Goal: Information Seeking & Learning: Learn about a topic

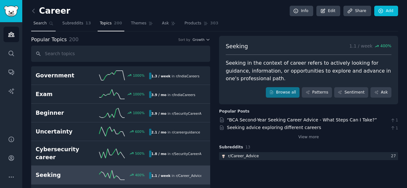
click at [42, 19] on link "Search" at bounding box center [43, 24] width 24 height 13
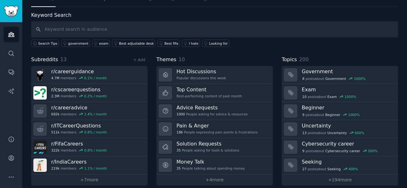
scroll to position [29, 0]
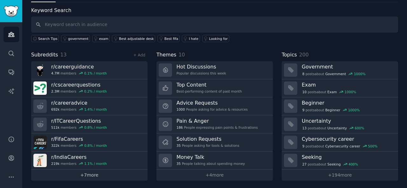
click at [102, 178] on link "+ 7 more" at bounding box center [89, 175] width 116 height 11
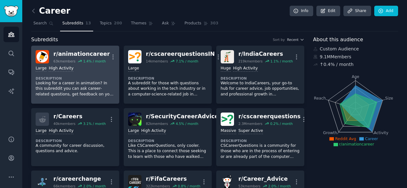
click at [69, 72] on div "Large High Activity Description Looking for a career in animation? In this subr…" at bounding box center [75, 82] width 79 height 36
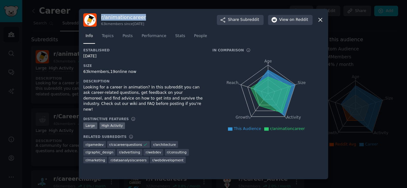
drag, startPoint x: 101, startPoint y: 16, endPoint x: 148, endPoint y: 16, distance: 46.7
click at [148, 16] on div "r/ animationcareer 63k members since [DATE] Share Subreddit View on Reddit" at bounding box center [203, 19] width 240 height 13
copy h3 "r/ animationcareer"
click at [248, 21] on span "Subreddit" at bounding box center [249, 20] width 19 height 6
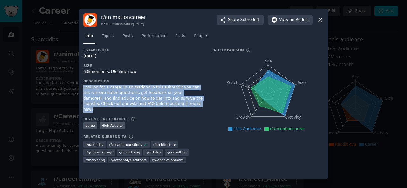
drag, startPoint x: 83, startPoint y: 85, endPoint x: 150, endPoint y: 106, distance: 70.0
click at [150, 106] on div "r/ animationcareer 63k members since [DATE] Share Subreddit View on Reddit Info…" at bounding box center [203, 94] width 249 height 171
copy div "Looking for a career in animation? In this subreddit you can ask career-related…"
click at [109, 32] on link "Topics" at bounding box center [107, 37] width 16 height 13
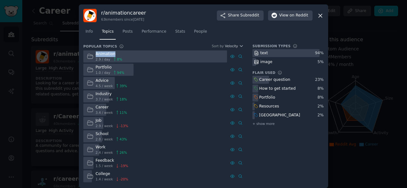
drag, startPoint x: 95, startPoint y: 52, endPoint x: 112, endPoint y: 51, distance: 17.2
click at [112, 51] on div "Animation 2.9 / day 8 %" at bounding box center [104, 57] width 42 height 12
copy div "Animation"
click at [94, 53] on div "Animation 2.9 / day 8 %" at bounding box center [104, 57] width 42 height 12
drag, startPoint x: 94, startPoint y: 53, endPoint x: 105, endPoint y: 54, distance: 11.8
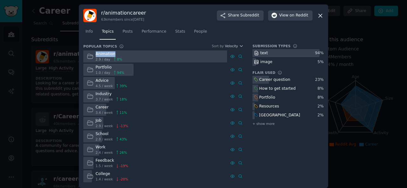
click at [105, 54] on div "Animation 2.9 / day 8 %" at bounding box center [104, 57] width 42 height 12
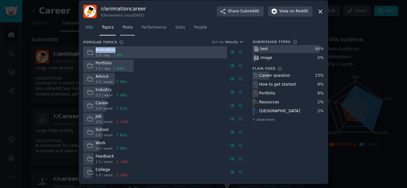
click at [120, 27] on link "Posts" at bounding box center [127, 29] width 15 height 13
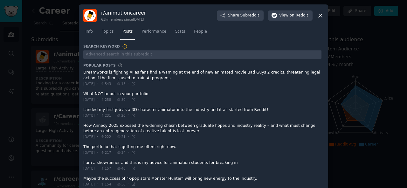
click at [82, 70] on div "r/ animationcareer 63k members since [DATE] Share Subreddit View on Reddit Info…" at bounding box center [203, 103] width 249 height 199
drag, startPoint x: 82, startPoint y: 70, endPoint x: 129, endPoint y: 80, distance: 48.0
click at [129, 80] on div "r/ animationcareer 63k members since [DATE] Share Subreddit View on Reddit Info…" at bounding box center [203, 103] width 249 height 199
click at [82, 72] on div "r/ animationcareer 63k members since [DATE] Share Subreddit View on Reddit Info…" at bounding box center [203, 103] width 249 height 199
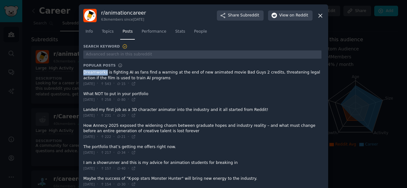
click at [82, 72] on div "r/ animationcareer 63k members since [DATE] Share Subreddit View on Reddit Info…" at bounding box center [203, 103] width 249 height 199
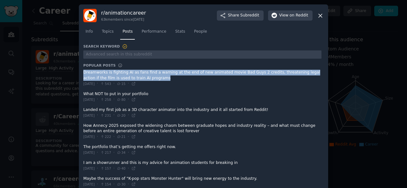
copy div "Dreamworks is fighting AI as fans find a warning at the end of new animated mov…"
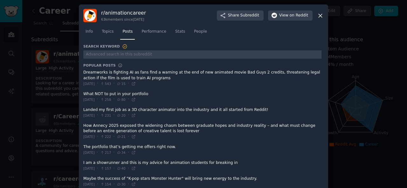
click at [82, 92] on div "r/ animationcareer 63k members since [DATE] Share Subreddit View on Reddit Info…" at bounding box center [203, 103] width 249 height 199
copy span "What NOT to put in your portfolio"
click at [152, 31] on span "Performance" at bounding box center [153, 32] width 25 height 6
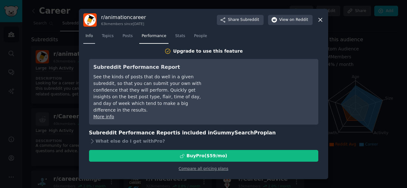
click at [91, 35] on span "Info" at bounding box center [88, 36] width 7 height 6
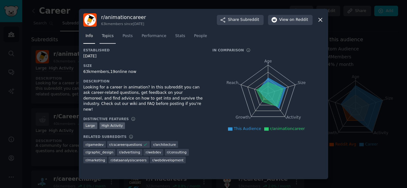
click at [114, 35] on link "Topics" at bounding box center [107, 37] width 16 height 13
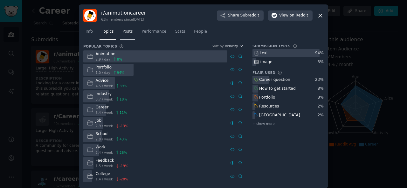
click at [122, 36] on link "Posts" at bounding box center [127, 33] width 15 height 13
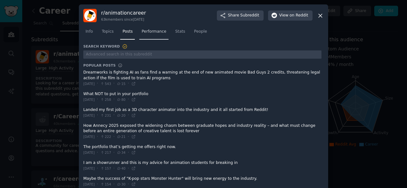
click at [152, 30] on span "Performance" at bounding box center [153, 32] width 25 height 6
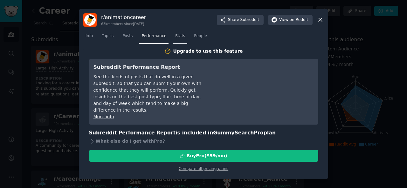
click at [175, 38] on span "Stats" at bounding box center [180, 36] width 10 height 6
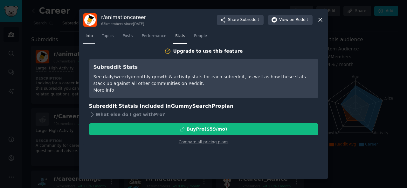
click at [88, 37] on span "Info" at bounding box center [88, 36] width 7 height 6
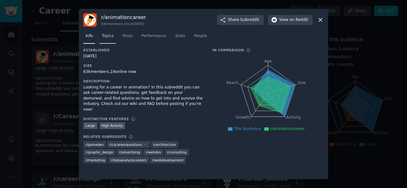
click at [104, 37] on span "Topics" at bounding box center [108, 36] width 12 height 6
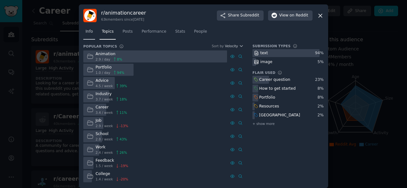
click at [87, 32] on span "Info" at bounding box center [88, 32] width 7 height 6
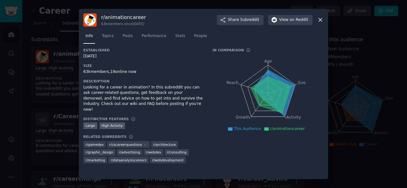
click at [321, 22] on icon at bounding box center [320, 20] width 7 height 7
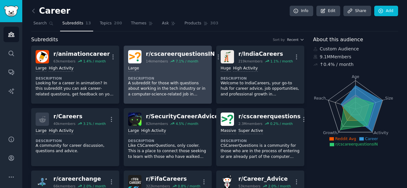
click at [173, 71] on div "Large Description A subreddit for those with questions about working in the tec…" at bounding box center [167, 82] width 79 height 36
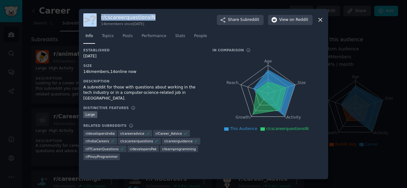
drag, startPoint x: 98, startPoint y: 15, endPoint x: 151, endPoint y: 15, distance: 52.7
click at [151, 15] on div "r/ cscareerquestionsIN 14k members since [DATE] Share Subreddit View on Reddit" at bounding box center [203, 19] width 240 height 13
copy div "r/ cscareerquestionsIN"
click at [235, 21] on span "Share Subreddit" at bounding box center [243, 20] width 31 height 6
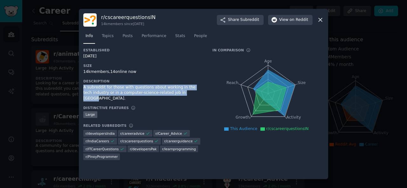
drag, startPoint x: 83, startPoint y: 85, endPoint x: 180, endPoint y: 93, distance: 97.5
click at [180, 93] on div "r/ cscareerquestionsIN 14k members since [DATE] Share Subreddit View on Reddit …" at bounding box center [203, 94] width 249 height 171
copy div "A subreddit for those with questions about working in the tech industry or in a…"
click at [180, 93] on div "A subreddit for those with questions about working in the tech industry or in a…" at bounding box center [143, 93] width 120 height 17
drag, startPoint x: 83, startPoint y: 88, endPoint x: 176, endPoint y: 92, distance: 93.5
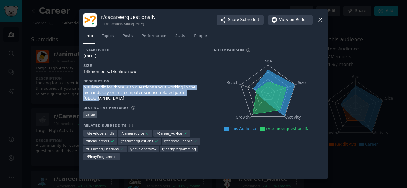
click at [176, 92] on div "r/ cscareerquestionsIN 14k members since [DATE] Share Subreddit View on Reddit …" at bounding box center [203, 94] width 249 height 171
copy div "A subreddit for those with questions about working in the tech industry or in a…"
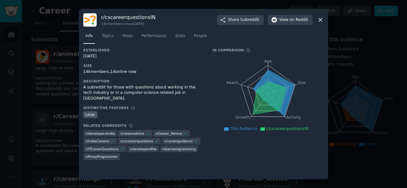
click at [180, 67] on h3 "Size" at bounding box center [143, 66] width 120 height 4
click at [111, 33] on span "Topics" at bounding box center [108, 36] width 12 height 6
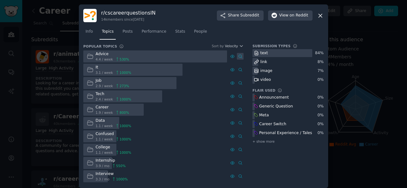
scroll to position [4, 0]
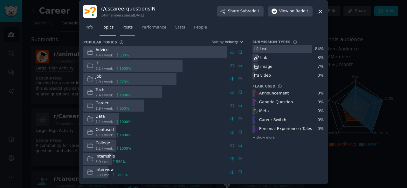
click at [126, 24] on link "Posts" at bounding box center [127, 29] width 15 height 13
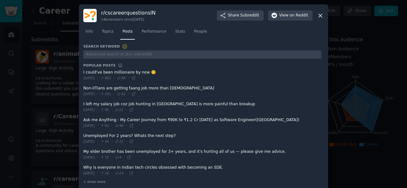
drag, startPoint x: 82, startPoint y: 72, endPoint x: 110, endPoint y: 72, distance: 28.3
click at [110, 72] on div "r/ cscareerquestionsIN 14k members since [DATE] Share Subreddit View on Reddit …" at bounding box center [203, 97] width 249 height 187
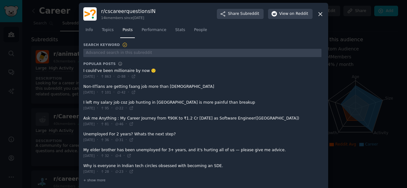
scroll to position [2, 0]
click at [82, 70] on div "r/ cscareerquestionsIN 14k members since [DATE] Share Subreddit View on Reddit …" at bounding box center [203, 96] width 249 height 187
copy span "I could've been millionaire by now"
click at [81, 86] on div "r/ cscareerquestionsIN 14k members since [DATE] Share Subreddit View on Reddit …" at bounding box center [203, 96] width 249 height 187
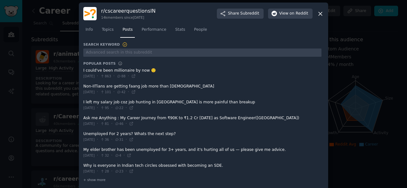
click at [81, 86] on div "r/ cscareerquestionsIN 14k members since [DATE] Share Subreddit View on Reddit …" at bounding box center [203, 96] width 249 height 187
drag, startPoint x: 81, startPoint y: 86, endPoint x: 114, endPoint y: 82, distance: 33.2
click at [114, 82] on div "r/ cscareerquestionsIN 14k members since [DATE] Share Subreddit View on Reddit …" at bounding box center [203, 96] width 249 height 187
click at [82, 86] on div "r/ cscareerquestionsIN 14k members since [DATE] Share Subreddit View on Reddit …" at bounding box center [203, 96] width 249 height 187
click at [83, 86] on span at bounding box center [202, 90] width 238 height 16
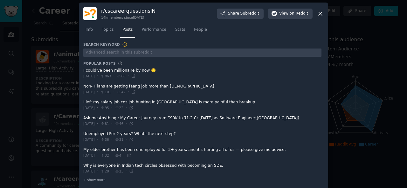
click at [84, 86] on span at bounding box center [202, 90] width 238 height 16
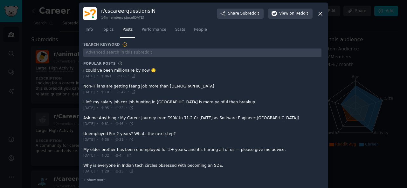
click at [84, 86] on span at bounding box center [202, 90] width 238 height 16
click at [83, 84] on span at bounding box center [202, 90] width 238 height 16
click at [81, 86] on div "r/ cscareerquestionsIN 14k members since [DATE] Share Subreddit View on Reddit …" at bounding box center [203, 96] width 249 height 187
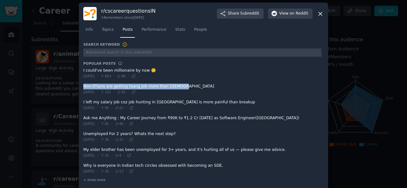
copy div "Non-IITians are getting faang job more than [DEMOGRAPHIC_DATA]"
click at [148, 31] on span "Performance" at bounding box center [153, 30] width 25 height 6
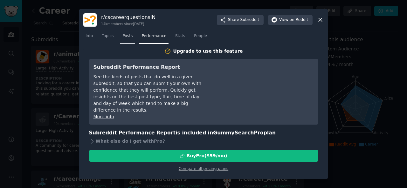
click at [125, 37] on span "Posts" at bounding box center [127, 36] width 10 height 6
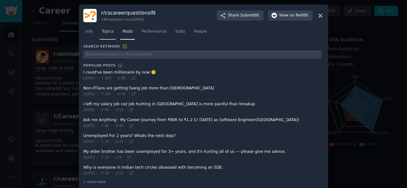
click at [112, 35] on link "Topics" at bounding box center [107, 33] width 16 height 13
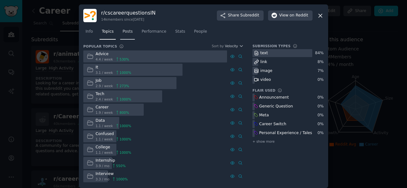
click at [131, 32] on link "Posts" at bounding box center [127, 33] width 15 height 13
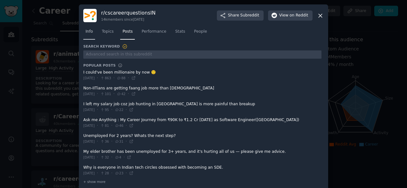
click at [91, 34] on span "Info" at bounding box center [88, 32] width 7 height 6
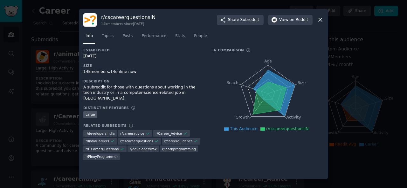
click at [322, 18] on icon at bounding box center [319, 19] width 3 height 3
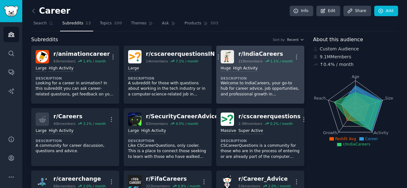
click at [261, 52] on div "r/ IndiaCareers" at bounding box center [265, 54] width 54 height 8
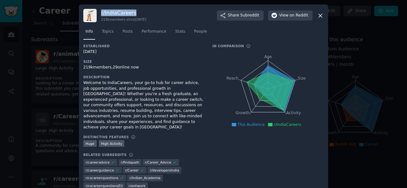
drag, startPoint x: 100, startPoint y: 12, endPoint x: 132, endPoint y: 12, distance: 31.8
click at [132, 12] on h3 "r/ IndiaCareers" at bounding box center [123, 13] width 45 height 7
click at [249, 14] on span "Subreddit" at bounding box center [249, 16] width 19 height 6
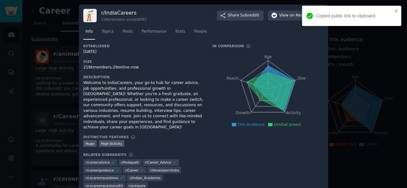
click at [171, 76] on h3 "Description" at bounding box center [143, 77] width 120 height 4
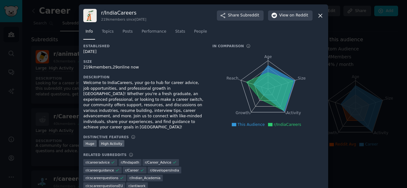
scroll to position [7, 0]
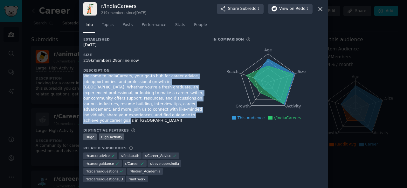
drag, startPoint x: 82, startPoint y: 75, endPoint x: 119, endPoint y: 114, distance: 53.5
click at [119, 114] on div "Welcome to IndiaCareers, your go-to hub for career advice, job opportunities, a…" at bounding box center [143, 99] width 120 height 50
click at [199, 80] on div "Welcome to IndiaCareers, your go-to hub for career advice, job opportunities, a…" at bounding box center [143, 99] width 120 height 50
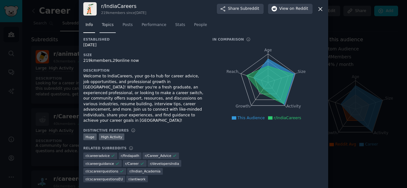
click at [104, 24] on span "Topics" at bounding box center [108, 25] width 12 height 6
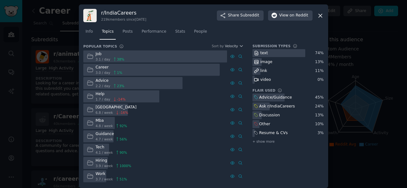
scroll to position [4, 0]
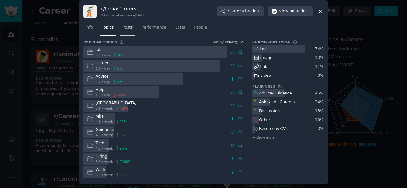
click at [122, 24] on link "Posts" at bounding box center [127, 29] width 15 height 13
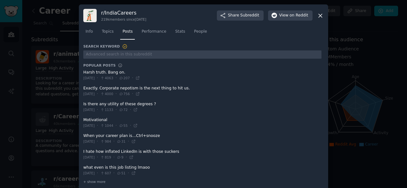
click at [319, 15] on icon at bounding box center [319, 15] width 3 height 3
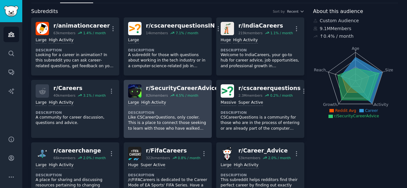
scroll to position [29, 0]
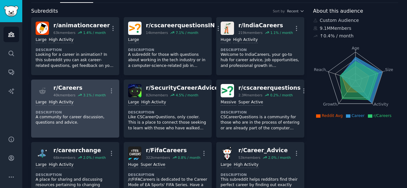
click at [93, 121] on p "A community for career discussion, questions and advice." at bounding box center [75, 120] width 79 height 11
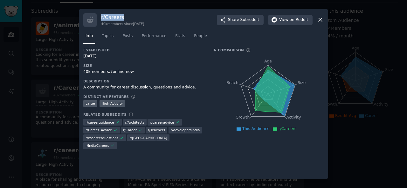
drag, startPoint x: 100, startPoint y: 16, endPoint x: 124, endPoint y: 16, distance: 23.2
click at [124, 16] on div "r/ Careers 40k members since [DATE] Share Subreddit View on Reddit" at bounding box center [203, 19] width 240 height 13
click at [230, 25] on div "r/ Careers 40k members since [DATE] Share Subreddit View on Reddit" at bounding box center [203, 19] width 240 height 13
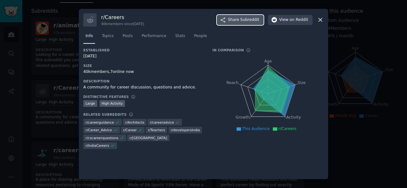
click at [233, 21] on span "Share Subreddit" at bounding box center [243, 20] width 31 height 6
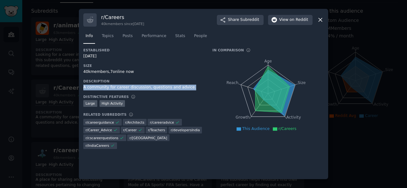
drag, startPoint x: 84, startPoint y: 85, endPoint x: 182, endPoint y: 89, distance: 98.5
click at [182, 89] on div "A community for career discussion, questions and advice." at bounding box center [143, 88] width 120 height 6
click at [105, 33] on span "Topics" at bounding box center [108, 36] width 12 height 6
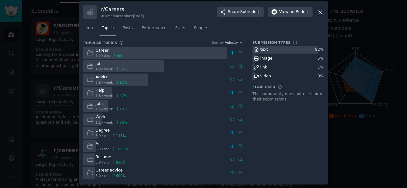
scroll to position [4, 0]
click at [125, 24] on link "Posts" at bounding box center [127, 29] width 15 height 13
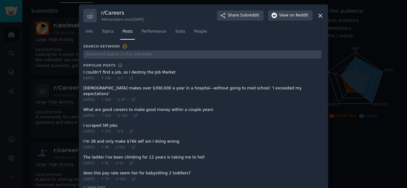
click at [83, 73] on span at bounding box center [202, 76] width 238 height 16
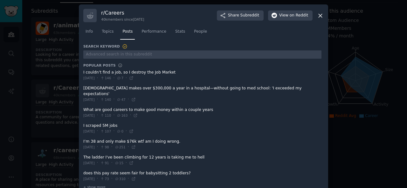
click at [83, 73] on span at bounding box center [202, 76] width 238 height 16
click at [81, 72] on div "r/ Careers 40k members since [DATE] Share Subreddit View on Reddit Info Topics …" at bounding box center [203, 100] width 249 height 193
click at [82, 72] on div "r/ Careers 40k members since [DATE] Share Subreddit View on Reddit Info Topics …" at bounding box center [203, 100] width 249 height 193
click at [81, 87] on div "r/ Careers 40k members since [DATE] Share Subreddit View on Reddit Info Topics …" at bounding box center [203, 100] width 249 height 193
click at [83, 87] on span at bounding box center [202, 94] width 238 height 21
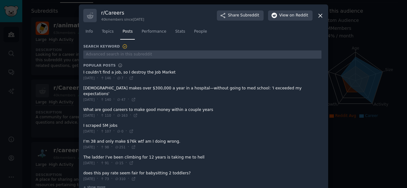
click at [83, 87] on span at bounding box center [202, 94] width 238 height 21
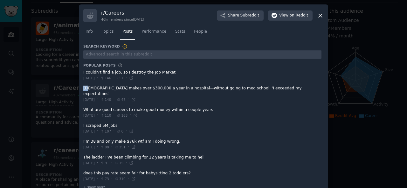
click at [82, 88] on div "r/ Careers 40k members since [DATE] Share Subreddit View on Reddit Info Topics …" at bounding box center [203, 100] width 249 height 193
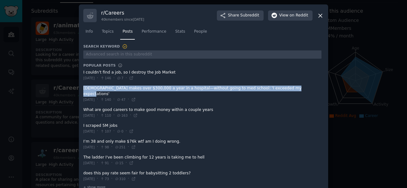
click at [321, 16] on icon at bounding box center [320, 15] width 7 height 7
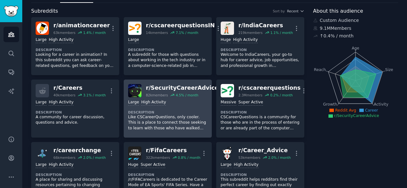
click at [164, 87] on div "r/ SecurityCareerAdvice" at bounding box center [182, 88] width 72 height 8
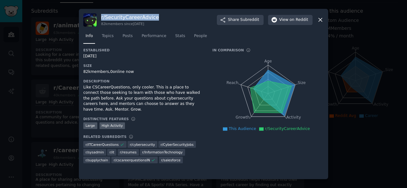
drag, startPoint x: 101, startPoint y: 15, endPoint x: 154, endPoint y: 17, distance: 53.7
click at [154, 17] on div "r/ SecurityCareerAdvice 82k members since [DATE] Share Subreddit View on Reddit" at bounding box center [203, 19] width 240 height 13
click at [241, 18] on span "Share Subreddit" at bounding box center [243, 20] width 31 height 6
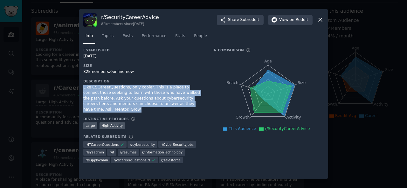
drag, startPoint x: 81, startPoint y: 86, endPoint x: 181, endPoint y: 105, distance: 102.2
click at [181, 105] on div "r/ SecurityCareerAdvice 82k members since [DATE] Share Subreddit View on Reddit…" at bounding box center [203, 94] width 249 height 171
click at [106, 37] on span "Topics" at bounding box center [108, 36] width 12 height 6
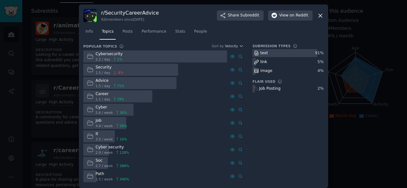
scroll to position [4, 0]
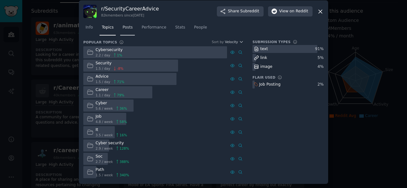
click at [124, 30] on span "Posts" at bounding box center [127, 28] width 10 height 6
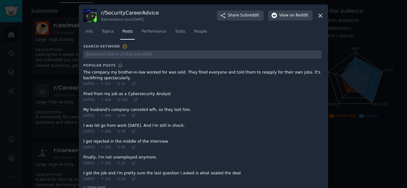
click at [83, 71] on span at bounding box center [202, 78] width 238 height 21
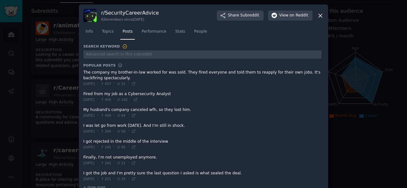
click at [83, 71] on span at bounding box center [202, 78] width 238 height 21
click at [82, 71] on div "r/ SecurityCareerAdvice 82k members since [DATE] Share Subreddit View on Reddit…" at bounding box center [203, 100] width 249 height 193
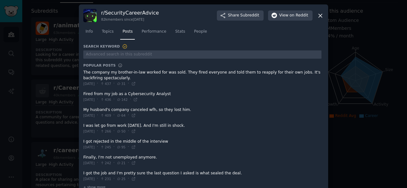
click at [82, 93] on div "r/ SecurityCareerAdvice 82k members since [DATE] Share Subreddit View on Reddit…" at bounding box center [203, 100] width 249 height 193
click at [318, 17] on icon at bounding box center [319, 15] width 3 height 3
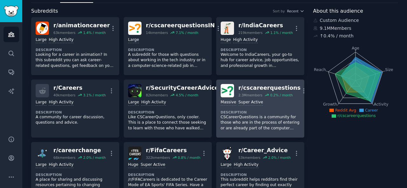
click at [265, 100] on div ">= 95th percentile for submissions / day Massive Super Active" at bounding box center [259, 103] width 79 height 6
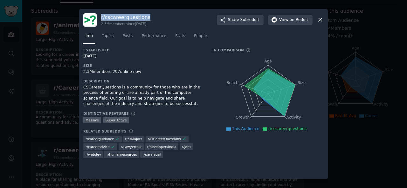
drag, startPoint x: 101, startPoint y: 18, endPoint x: 153, endPoint y: 20, distance: 52.2
click at [153, 20] on div "r/ cscareerquestions 2.3M members since [DATE] Share Subreddit View on Reddit" at bounding box center [203, 19] width 240 height 13
click at [248, 19] on span "Subreddit" at bounding box center [249, 20] width 19 height 6
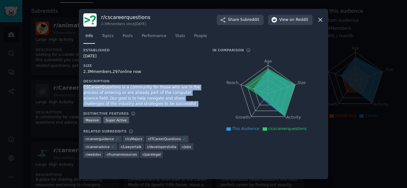
drag, startPoint x: 81, startPoint y: 86, endPoint x: 114, endPoint y: 102, distance: 37.5
click at [114, 102] on div "r/ cscareerquestions 2.3M members since [DATE] Share Subreddit View on Reddit I…" at bounding box center [203, 94] width 249 height 171
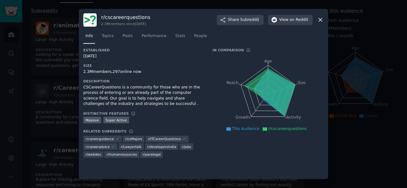
click at [115, 35] on nav "Info Topics Posts Performance Stats People" at bounding box center [203, 37] width 240 height 13
click at [109, 35] on span "Topics" at bounding box center [108, 36] width 12 height 6
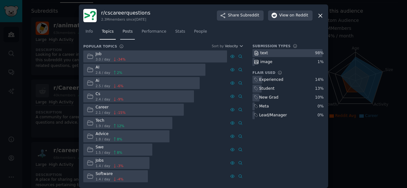
click at [122, 28] on link "Posts" at bounding box center [127, 33] width 15 height 13
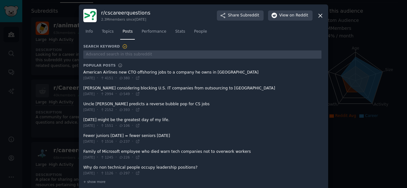
click at [83, 72] on span at bounding box center [202, 76] width 238 height 16
click at [83, 71] on span at bounding box center [202, 76] width 238 height 16
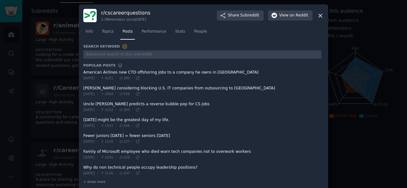
click at [82, 71] on div "r/ cscareerquestions 2.3M members since [DATE] Share Subreddit View on Reddit I…" at bounding box center [203, 97] width 249 height 187
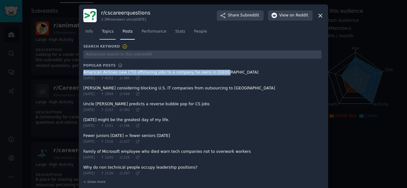
click at [108, 33] on span "Topics" at bounding box center [108, 32] width 12 height 6
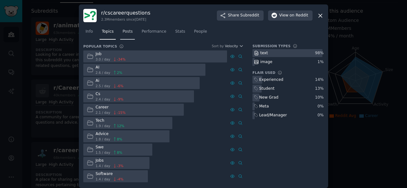
click at [120, 30] on link "Posts" at bounding box center [127, 33] width 15 height 13
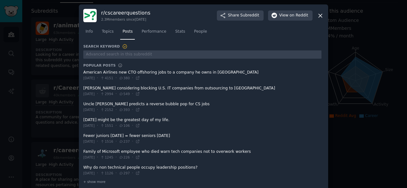
click at [84, 72] on span at bounding box center [202, 76] width 238 height 16
click at [83, 72] on span at bounding box center [202, 76] width 238 height 16
click at [83, 73] on span at bounding box center [202, 76] width 238 height 16
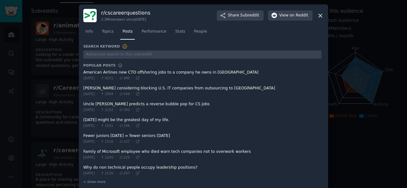
click at [83, 73] on span at bounding box center [202, 76] width 238 height 16
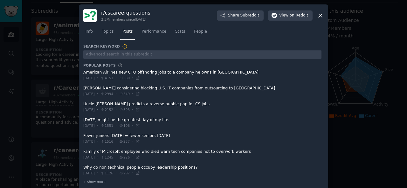
click at [83, 72] on span at bounding box center [202, 76] width 238 height 16
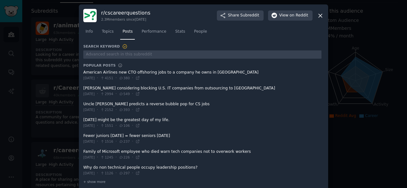
click at [83, 72] on span at bounding box center [202, 76] width 238 height 16
click at [82, 72] on div "r/ cscareerquestions 2.3M members since [DATE] Share Subreddit View on Reddit I…" at bounding box center [203, 97] width 249 height 187
click at [82, 87] on div "r/ cscareerquestions 2.3M members since [DATE] Share Subreddit View on Reddit I…" at bounding box center [203, 97] width 249 height 187
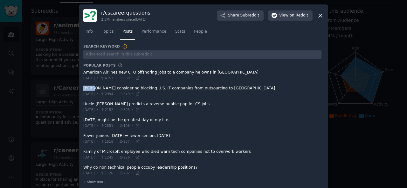
click at [82, 87] on div "r/ cscareerquestions 2.3M members since [DATE] Share Subreddit View on Reddit I…" at bounding box center [203, 97] width 249 height 187
click at [24, 127] on div at bounding box center [203, 94] width 407 height 188
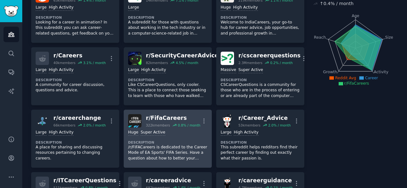
scroll to position [75, 0]
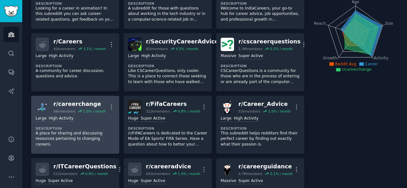
click at [76, 100] on div "r/ careerchange" at bounding box center [79, 104] width 52 height 8
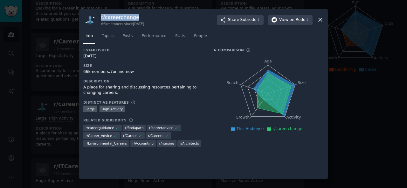
drag, startPoint x: 100, startPoint y: 16, endPoint x: 140, endPoint y: 17, distance: 39.4
click at [140, 17] on div "r/ careerchange 66k members since [DATE] Share Subreddit View on Reddit" at bounding box center [203, 19] width 240 height 13
click at [239, 23] on button "Share Subreddit" at bounding box center [240, 20] width 47 height 10
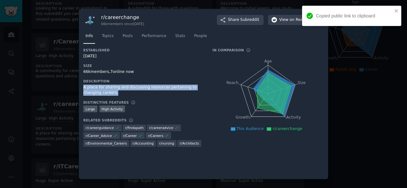
drag, startPoint x: 83, startPoint y: 87, endPoint x: 102, endPoint y: 96, distance: 21.3
click at [102, 96] on div "r/ careerchange 66k members since [DATE] Share Subreddit View on Reddit Info To…" at bounding box center [203, 94] width 249 height 171
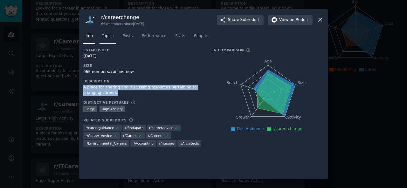
click at [110, 33] on span "Topics" at bounding box center [108, 36] width 12 height 6
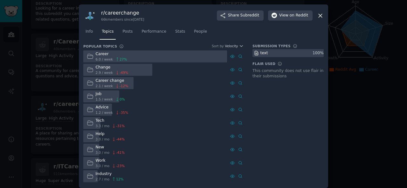
scroll to position [4, 0]
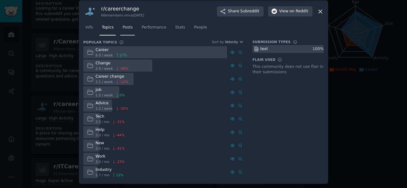
click at [124, 28] on span "Posts" at bounding box center [127, 28] width 10 height 6
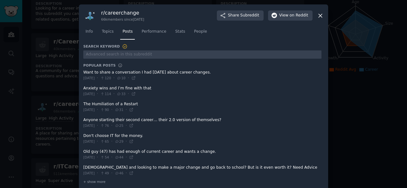
click at [83, 71] on span at bounding box center [202, 76] width 238 height 16
click at [84, 73] on span at bounding box center [202, 76] width 238 height 16
click at [83, 72] on span at bounding box center [202, 76] width 238 height 16
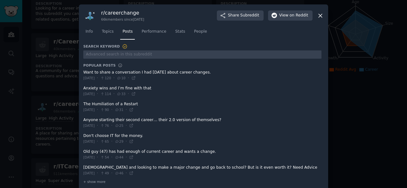
click at [83, 72] on span at bounding box center [202, 76] width 238 height 16
click at [84, 72] on span at bounding box center [202, 76] width 238 height 16
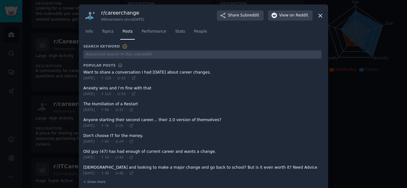
click at [84, 72] on span at bounding box center [202, 76] width 238 height 16
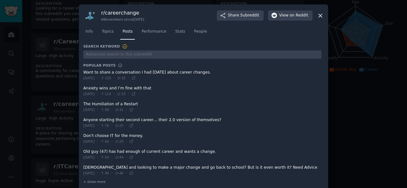
click at [84, 72] on span at bounding box center [202, 76] width 238 height 16
click at [84, 70] on span at bounding box center [202, 76] width 238 height 16
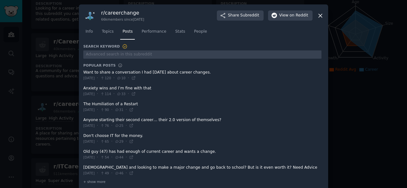
click at [84, 71] on span at bounding box center [202, 76] width 238 height 16
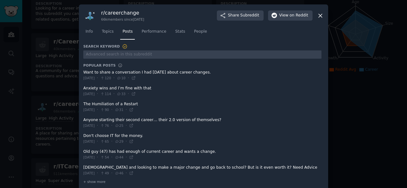
click at [84, 71] on span at bounding box center [202, 76] width 238 height 16
click at [83, 72] on span at bounding box center [202, 76] width 238 height 16
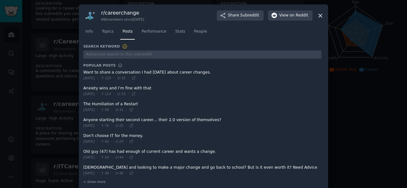
click at [83, 72] on span at bounding box center [202, 76] width 238 height 16
click at [85, 72] on span at bounding box center [202, 76] width 238 height 16
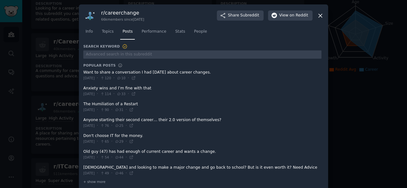
click at [85, 72] on span at bounding box center [202, 76] width 238 height 16
click at [86, 73] on span at bounding box center [202, 76] width 238 height 16
drag, startPoint x: 86, startPoint y: 73, endPoint x: 83, endPoint y: 72, distance: 3.3
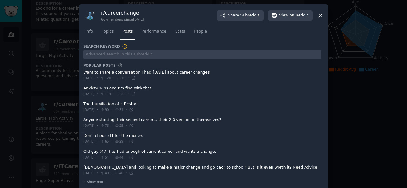
click at [83, 72] on span at bounding box center [202, 76] width 238 height 16
click at [91, 72] on span at bounding box center [202, 76] width 238 height 16
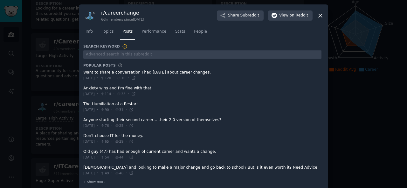
click at [91, 72] on span at bounding box center [202, 76] width 238 height 16
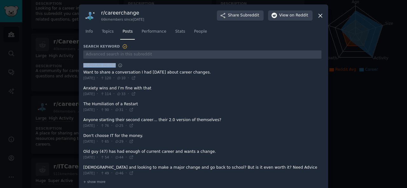
drag, startPoint x: 80, startPoint y: 64, endPoint x: 89, endPoint y: 72, distance: 12.4
click at [89, 72] on div "r/ careerchange 66k members since [DATE] Share Subreddit View on Reddit Info To…" at bounding box center [203, 97] width 249 height 187
click at [84, 73] on span at bounding box center [202, 76] width 238 height 16
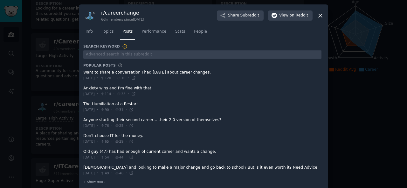
click at [84, 73] on span at bounding box center [202, 76] width 238 height 16
click at [83, 71] on span at bounding box center [202, 76] width 238 height 16
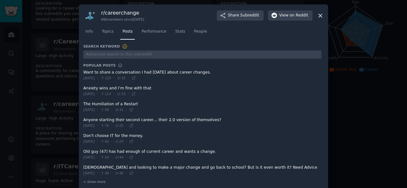
click at [83, 71] on span at bounding box center [202, 76] width 238 height 16
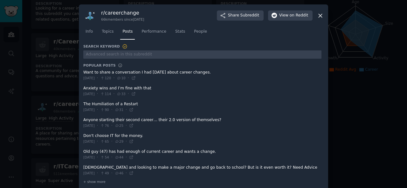
click at [160, 72] on span at bounding box center [202, 76] width 238 height 16
click at [85, 71] on span at bounding box center [202, 76] width 238 height 16
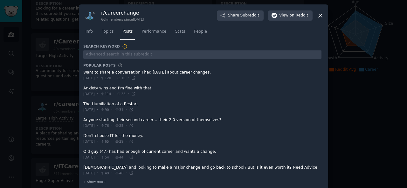
click at [85, 71] on span at bounding box center [202, 76] width 238 height 16
drag, startPoint x: 85, startPoint y: 71, endPoint x: 82, endPoint y: 73, distance: 3.4
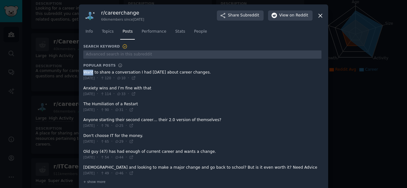
click at [82, 73] on div "r/ careerchange 66k members since [DATE] Share Subreddit View on Reddit Info To…" at bounding box center [203, 97] width 249 height 187
click at [83, 89] on span at bounding box center [202, 92] width 238 height 16
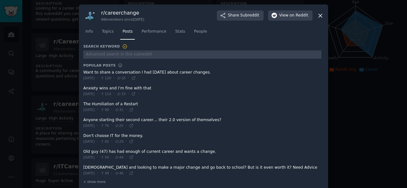
click at [83, 89] on span at bounding box center [202, 92] width 238 height 16
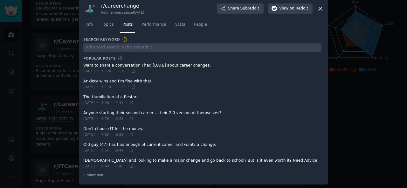
click at [82, 80] on div "r/ careerchange 66k members since [DATE] Share Subreddit View on Reddit Info To…" at bounding box center [203, 90] width 249 height 187
click at [144, 28] on link "Performance" at bounding box center [153, 26] width 29 height 13
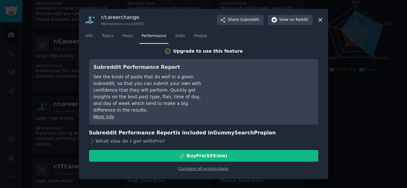
click at [321, 17] on icon at bounding box center [320, 20] width 7 height 7
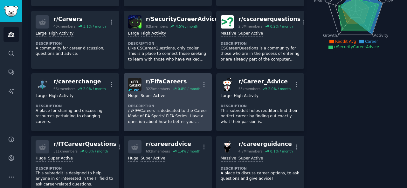
scroll to position [98, 0]
click at [186, 99] on div "Huge Super Active Description /r/FIFACareers is dedicated to the Career Mode of…" at bounding box center [167, 109] width 79 height 36
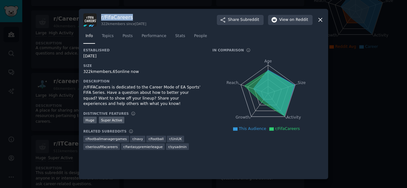
drag, startPoint x: 99, startPoint y: 17, endPoint x: 136, endPoint y: 17, distance: 37.2
click at [136, 17] on div "r/ FifaCareers 322k members since [DATE] Share Subreddit View on Reddit" at bounding box center [203, 19] width 240 height 13
click at [100, 17] on div "r/ FifaCareers 322k members since [DATE] Share Subreddit View on Reddit" at bounding box center [203, 19] width 240 height 13
drag, startPoint x: 100, startPoint y: 17, endPoint x: 131, endPoint y: 18, distance: 31.1
click at [131, 18] on div "r/ FifaCareers 322k members since [DATE] Share Subreddit View on Reddit" at bounding box center [203, 19] width 240 height 13
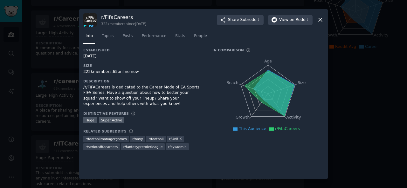
click at [248, 128] on span "This Audience" at bounding box center [252, 129] width 27 height 4
drag, startPoint x: 100, startPoint y: 15, endPoint x: 134, endPoint y: 17, distance: 33.7
click at [134, 17] on div "r/ FifaCareers 322k members since [DATE] Share Subreddit View on Reddit" at bounding box center [203, 19] width 240 height 13
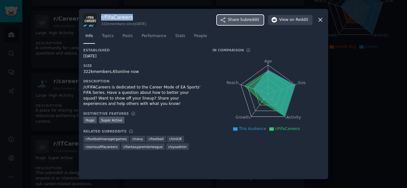
click at [253, 19] on span "Subreddit" at bounding box center [249, 20] width 19 height 6
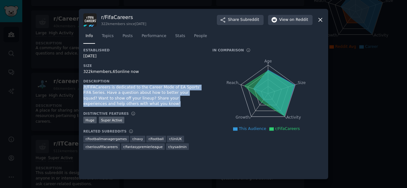
drag, startPoint x: 83, startPoint y: 87, endPoint x: 115, endPoint y: 106, distance: 37.9
click at [115, 106] on div "r/ FifaCareers 322k members since [DATE] Share Subreddit View on Reddit Info To…" at bounding box center [203, 94] width 249 height 171
click at [82, 87] on div "r/ FifaCareers 322k members since [DATE] Share Subreddit View on Reddit Info To…" at bounding box center [203, 94] width 249 height 171
drag, startPoint x: 82, startPoint y: 87, endPoint x: 114, endPoint y: 103, distance: 36.6
click at [114, 103] on div "r/ FifaCareers 322k members since [DATE] Share Subreddit View on Reddit Info To…" at bounding box center [203, 94] width 249 height 171
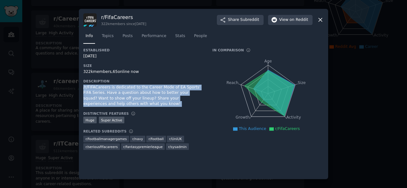
click at [83, 86] on div "/r/FIFACareers is dedicated to the Career Mode of EA Sports' FIFA Series. Have …" at bounding box center [143, 96] width 120 height 22
drag, startPoint x: 83, startPoint y: 86, endPoint x: 111, endPoint y: 104, distance: 33.1
click at [111, 104] on div "/r/FIFACareers is dedicated to the Career Mode of EA Sports' FIFA Series. Have …" at bounding box center [143, 96] width 120 height 22
click at [106, 34] on span "Topics" at bounding box center [108, 36] width 12 height 6
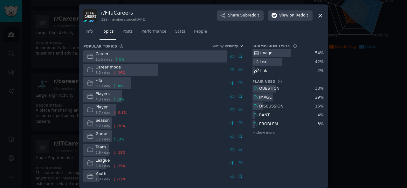
scroll to position [4, 0]
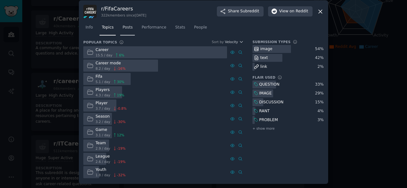
click at [120, 26] on link "Posts" at bounding box center [127, 29] width 15 height 13
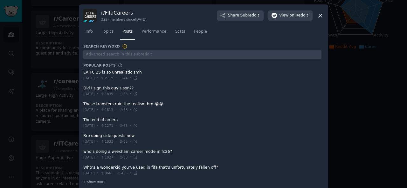
click at [83, 72] on span at bounding box center [202, 76] width 238 height 16
click at [83, 71] on span at bounding box center [202, 76] width 238 height 16
click at [82, 72] on div "r/ FifaCareers 322k members since [DATE] Share Subreddit View on Reddit Info To…" at bounding box center [203, 97] width 249 height 187
click at [83, 71] on span at bounding box center [202, 76] width 238 height 16
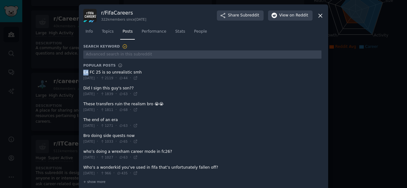
click at [82, 71] on div "r/ FifaCareers 322k members since [DATE] Share Subreddit View on Reddit Info To…" at bounding box center [203, 97] width 249 height 187
click at [83, 88] on span at bounding box center [202, 92] width 238 height 16
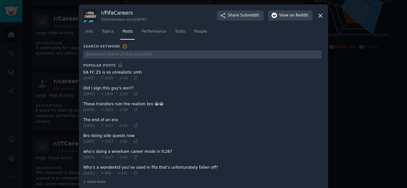
click at [82, 87] on div "r/ FifaCareers 322k members since [DATE] Share Subreddit View on Reddit Info To…" at bounding box center [203, 97] width 249 height 187
drag, startPoint x: 83, startPoint y: 103, endPoint x: 141, endPoint y: 103, distance: 58.4
click at [141, 103] on span at bounding box center [202, 107] width 238 height 16
click at [83, 105] on span at bounding box center [202, 107] width 238 height 16
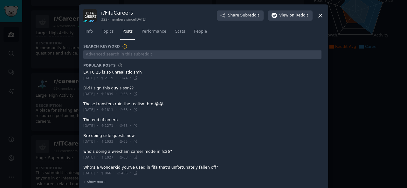
click at [83, 105] on span at bounding box center [202, 107] width 238 height 16
click at [83, 104] on span at bounding box center [202, 107] width 238 height 16
click at [84, 104] on span at bounding box center [202, 107] width 238 height 16
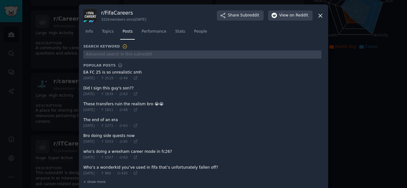
click at [83, 104] on span at bounding box center [202, 107] width 238 height 16
click at [83, 102] on span at bounding box center [202, 107] width 238 height 16
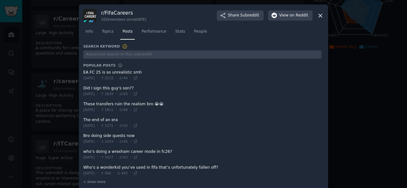
click at [83, 103] on span at bounding box center [202, 107] width 238 height 16
drag, startPoint x: 82, startPoint y: 103, endPoint x: 90, endPoint y: 104, distance: 7.7
click at [90, 104] on span at bounding box center [202, 107] width 238 height 16
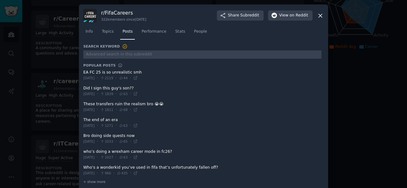
click at [80, 101] on div "r/ FifaCareers 322k members since [DATE] Share Subreddit View on Reddit Info To…" at bounding box center [203, 97] width 249 height 187
click at [83, 104] on span at bounding box center [202, 107] width 238 height 16
click at [82, 103] on div "r/ FifaCareers 322k members since [DATE] Share Subreddit View on Reddit Info To…" at bounding box center [203, 97] width 249 height 187
click at [83, 119] on span at bounding box center [202, 123] width 238 height 16
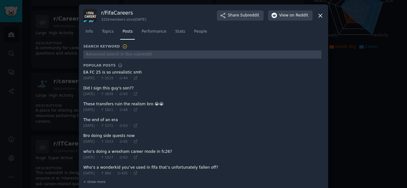
click at [83, 119] on span at bounding box center [202, 123] width 238 height 16
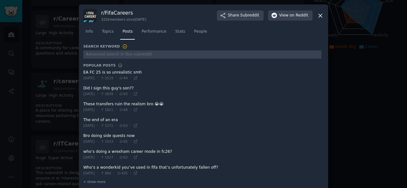
click at [83, 119] on span at bounding box center [202, 123] width 238 height 16
click at [320, 15] on icon at bounding box center [320, 15] width 7 height 7
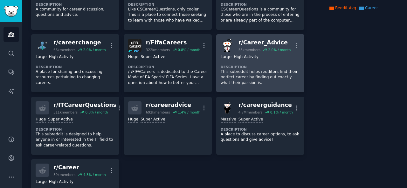
scroll to position [141, 0]
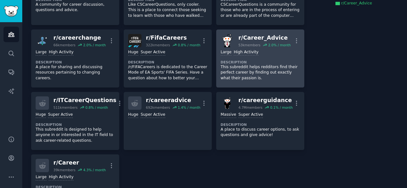
click at [262, 60] on dt "Description" at bounding box center [259, 62] width 79 height 4
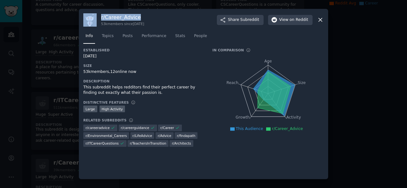
drag, startPoint x: 98, startPoint y: 15, endPoint x: 138, endPoint y: 18, distance: 39.8
click at [138, 18] on div "r/ Career_Advice 53k members since [DATE] Share Subreddit View on Reddit" at bounding box center [203, 19] width 240 height 13
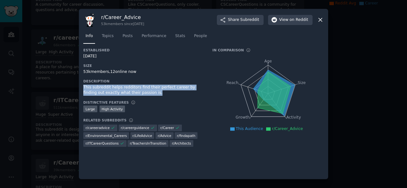
drag, startPoint x: 83, startPoint y: 85, endPoint x: 133, endPoint y: 92, distance: 50.7
click at [133, 92] on div "This subreddit helps redditors find their perfect career by finding out exactly…" at bounding box center [143, 90] width 120 height 11
click at [245, 18] on span "Subreddit" at bounding box center [249, 20] width 19 height 6
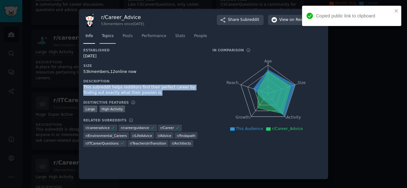
click at [108, 34] on span "Topics" at bounding box center [108, 36] width 12 height 6
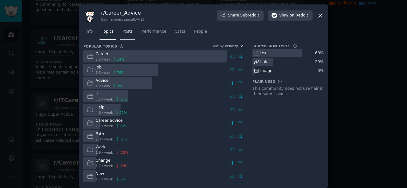
click at [125, 33] on span "Posts" at bounding box center [127, 32] width 10 height 6
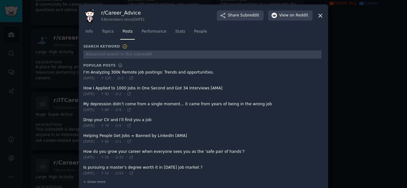
click at [83, 72] on span at bounding box center [202, 76] width 238 height 16
click at [83, 71] on span at bounding box center [202, 76] width 238 height 16
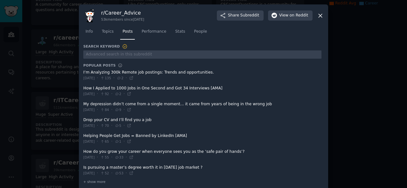
click at [83, 71] on span at bounding box center [202, 76] width 238 height 16
drag, startPoint x: 83, startPoint y: 71, endPoint x: 90, endPoint y: 73, distance: 7.2
click at [90, 73] on span at bounding box center [202, 76] width 238 height 16
click at [81, 71] on div "r/ Career_Advice 53k members since [DATE] Share Subreddit View on Reddit Info T…" at bounding box center [203, 97] width 249 height 187
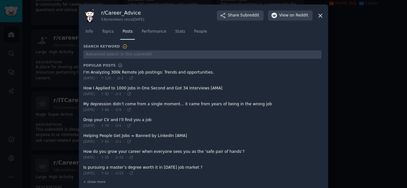
click at [82, 87] on div "r/ Career_Advice 53k members since [DATE] Share Subreddit View on Reddit Info T…" at bounding box center [203, 97] width 249 height 187
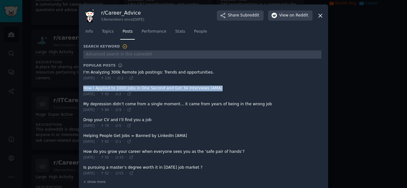
click at [318, 15] on icon at bounding box center [319, 15] width 3 height 3
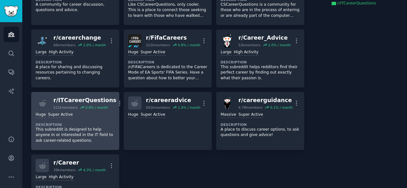
click at [79, 94] on link "r/ ITCareerQuestions 511k members 0.8 % / month More Huge Super Active Descript…" at bounding box center [75, 121] width 88 height 58
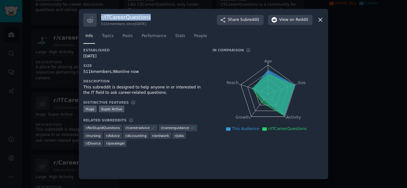
drag, startPoint x: 100, startPoint y: 15, endPoint x: 148, endPoint y: 17, distance: 48.0
click at [148, 17] on div "r/ ITCareerQuestions 511k members since [DATE] Share Subreddit View on Reddit" at bounding box center [203, 19] width 240 height 13
click at [241, 16] on button "Share Subreddit" at bounding box center [240, 20] width 47 height 10
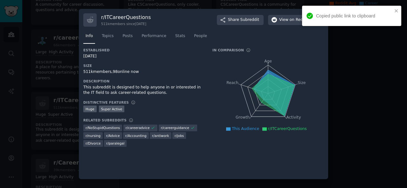
click at [119, 85] on div "This subreddit is designed to help anyone in or interested in the IT field to a…" at bounding box center [143, 90] width 120 height 11
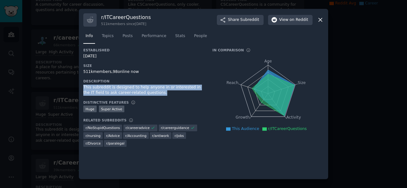
drag, startPoint x: 83, startPoint y: 86, endPoint x: 146, endPoint y: 94, distance: 64.1
click at [146, 94] on div "r/ ITCareerQuestions 511k members since [DATE] Share Subreddit View on Reddit I…" at bounding box center [203, 94] width 249 height 171
click at [106, 37] on span "Topics" at bounding box center [108, 36] width 12 height 6
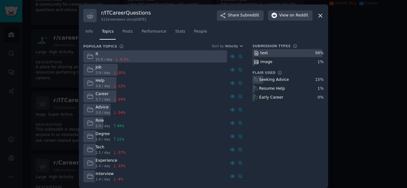
scroll to position [4, 0]
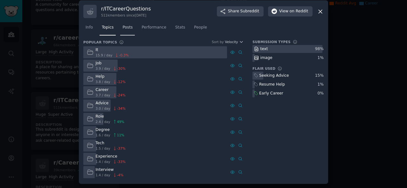
click at [129, 30] on span "Posts" at bounding box center [127, 28] width 10 height 6
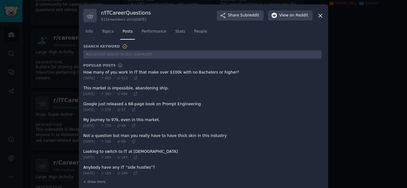
click at [82, 72] on div "r/ ITCareerQuestions 511k members since [DATE] Share Subreddit View on Reddit I…" at bounding box center [203, 97] width 249 height 187
click at [83, 89] on span at bounding box center [202, 92] width 238 height 16
click at [85, 87] on span at bounding box center [202, 92] width 238 height 16
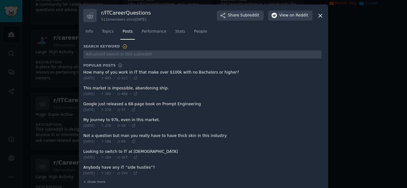
click at [84, 87] on span at bounding box center [202, 92] width 238 height 16
click at [83, 87] on span at bounding box center [202, 92] width 238 height 16
click at [84, 87] on span at bounding box center [202, 92] width 238 height 16
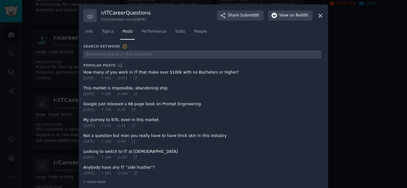
click at [84, 87] on span at bounding box center [202, 92] width 238 height 16
click at [83, 88] on span at bounding box center [202, 92] width 238 height 16
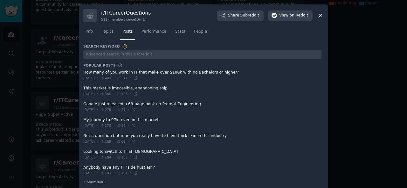
click at [83, 88] on span at bounding box center [202, 92] width 238 height 16
click at [89, 87] on span at bounding box center [202, 92] width 238 height 16
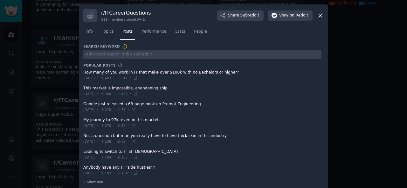
click at [83, 87] on span at bounding box center [202, 92] width 238 height 16
click at [156, 89] on span at bounding box center [202, 92] width 238 height 16
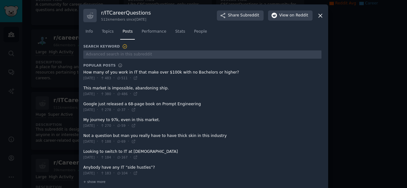
click at [83, 89] on span at bounding box center [202, 92] width 238 height 16
click at [82, 88] on div "r/ ITCareerQuestions 511k members since [DATE] Share Subreddit View on Reddit I…" at bounding box center [203, 97] width 249 height 187
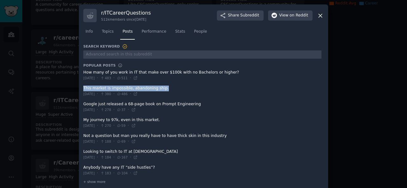
click at [82, 88] on div "r/ ITCareerQuestions 511k members since [DATE] Share Subreddit View on Reddit I…" at bounding box center [203, 97] width 249 height 187
click at [82, 104] on div "r/ ITCareerQuestions 511k members since [DATE] Share Subreddit View on Reddit I…" at bounding box center [203, 97] width 249 height 187
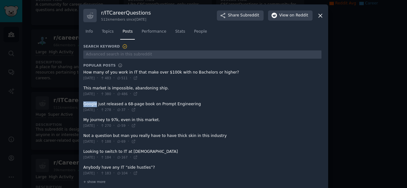
click at [82, 104] on div "r/ ITCareerQuestions 511k members since [DATE] Share Subreddit View on Reddit I…" at bounding box center [203, 97] width 249 height 187
drag, startPoint x: 83, startPoint y: 120, endPoint x: 94, endPoint y: 121, distance: 11.8
click at [94, 121] on span at bounding box center [202, 123] width 238 height 16
click at [82, 118] on div "r/ ITCareerQuestions 511k members since [DATE] Share Subreddit View on Reddit I…" at bounding box center [203, 97] width 249 height 187
drag, startPoint x: 82, startPoint y: 118, endPoint x: 153, endPoint y: 118, distance: 71.1
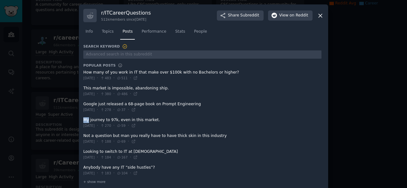
click at [153, 118] on div "r/ ITCareerQuestions 511k members since [DATE] Share Subreddit View on Reddit I…" at bounding box center [203, 97] width 249 height 187
click at [84, 118] on span at bounding box center [202, 123] width 238 height 16
click at [83, 118] on span at bounding box center [202, 123] width 238 height 16
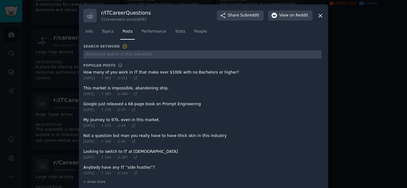
click at [83, 118] on span at bounding box center [202, 123] width 238 height 16
click at [83, 121] on span at bounding box center [202, 123] width 238 height 16
click at [84, 121] on span at bounding box center [202, 123] width 238 height 16
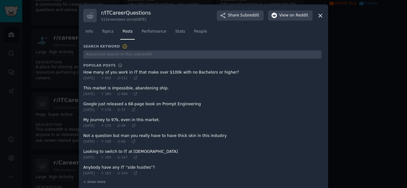
click at [84, 121] on span at bounding box center [202, 123] width 238 height 16
click at [83, 119] on span at bounding box center [202, 123] width 238 height 16
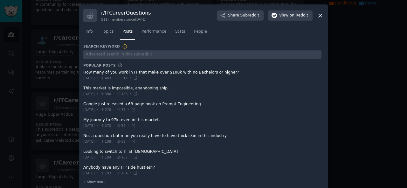
click at [83, 105] on span at bounding box center [202, 107] width 238 height 16
click at [83, 120] on span at bounding box center [202, 123] width 238 height 16
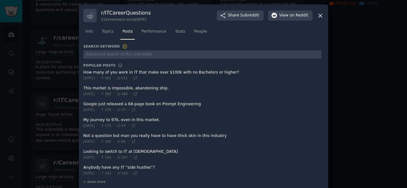
click at [83, 119] on span at bounding box center [202, 123] width 238 height 16
click at [86, 103] on span at bounding box center [202, 107] width 238 height 16
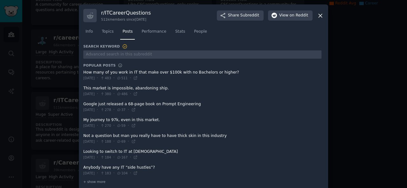
click at [86, 103] on span at bounding box center [202, 107] width 238 height 16
click at [82, 119] on div "r/ ITCareerQuestions 511k members since [DATE] Share Subreddit View on Reddit I…" at bounding box center [203, 97] width 249 height 187
click at [319, 15] on icon at bounding box center [319, 15] width 3 height 3
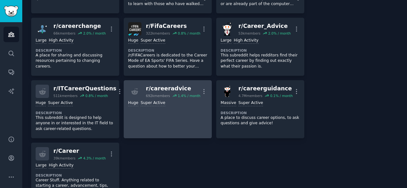
scroll to position [153, 0]
click at [184, 117] on link "r/ careeradvice 692k members 1.4 % / month More >= 95th percentile for submissi…" at bounding box center [168, 109] width 88 height 58
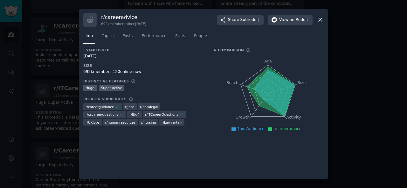
click at [165, 70] on div "692k members, 120 online now" at bounding box center [143, 72] width 120 height 6
drag, startPoint x: 101, startPoint y: 18, endPoint x: 139, endPoint y: 19, distance: 38.4
click at [139, 19] on div "r/ careeradvice 692k members since [DATE] Share Subreddit View on Reddit" at bounding box center [203, 19] width 240 height 13
click at [323, 17] on icon at bounding box center [320, 20] width 7 height 7
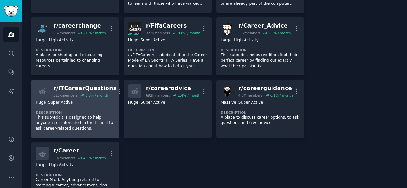
click at [84, 108] on div "Huge Super Active Description This subreddit is designed to help anyone in or i…" at bounding box center [75, 116] width 79 height 36
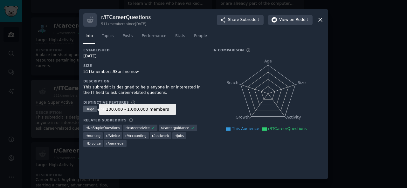
click at [84, 108] on div "Established [DATE] Size 511k members, 98 online now Description This subreddit …" at bounding box center [203, 111] width 240 height 127
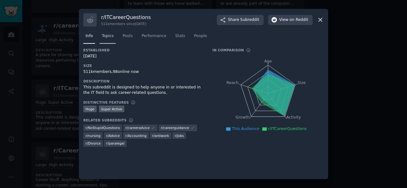
click at [108, 37] on span "Topics" at bounding box center [108, 36] width 12 height 6
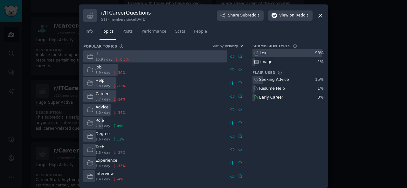
click at [320, 16] on icon at bounding box center [320, 15] width 7 height 7
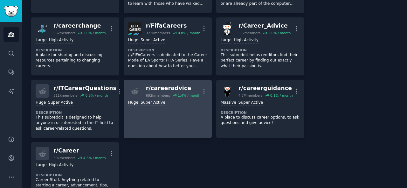
click at [173, 101] on div ">= 95th percentile for submissions / day Huge Super Active" at bounding box center [167, 103] width 79 height 6
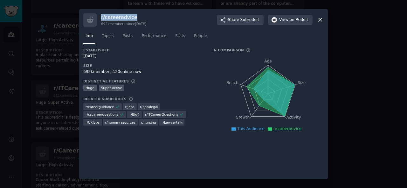
drag, startPoint x: 100, startPoint y: 16, endPoint x: 137, endPoint y: 19, distance: 37.3
click at [137, 19] on div "r/ careeradvice 692k members since [DATE] Share Subreddit View on Reddit" at bounding box center [203, 19] width 240 height 13
click at [224, 22] on button "Share Subreddit" at bounding box center [240, 20] width 47 height 10
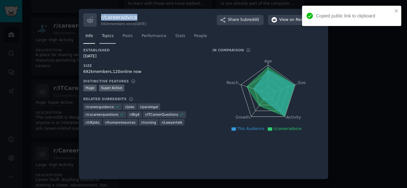
click at [108, 38] on span "Topics" at bounding box center [108, 36] width 12 height 6
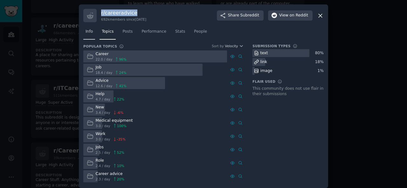
click at [88, 31] on span "Info" at bounding box center [88, 32] width 7 height 6
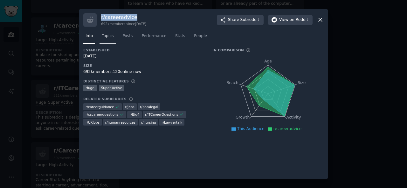
click at [107, 39] on link "Topics" at bounding box center [107, 37] width 16 height 13
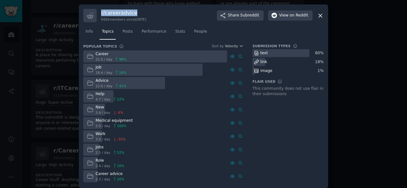
scroll to position [4, 0]
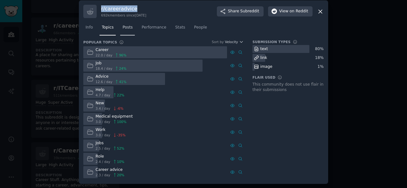
click at [128, 25] on span "Posts" at bounding box center [127, 28] width 10 height 6
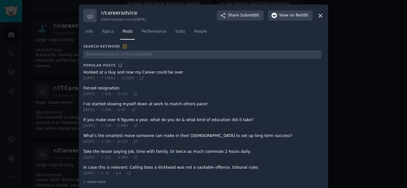
click at [84, 71] on span at bounding box center [202, 76] width 238 height 16
click at [82, 72] on div "r/ careeradvice 692k members since [DATE] Share Subreddit View on Reddit Info T…" at bounding box center [203, 97] width 249 height 187
click at [83, 89] on span at bounding box center [202, 92] width 238 height 16
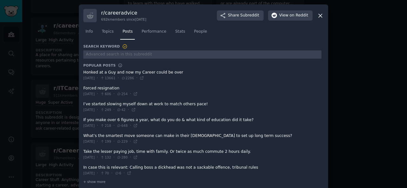
click at [83, 89] on span at bounding box center [202, 92] width 238 height 16
click at [83, 88] on span at bounding box center [202, 92] width 238 height 16
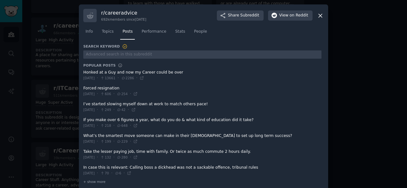
click at [83, 88] on span at bounding box center [202, 92] width 238 height 16
click at [82, 89] on div "r/ careeradvice 692k members since [DATE] Share Subreddit View on Reddit Info T…" at bounding box center [203, 97] width 249 height 187
click at [83, 104] on span at bounding box center [202, 107] width 238 height 16
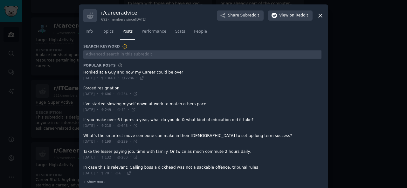
click at [83, 104] on span at bounding box center [202, 107] width 238 height 16
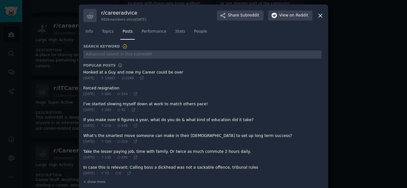
click at [83, 104] on span at bounding box center [202, 107] width 238 height 16
click at [99, 103] on span at bounding box center [202, 107] width 238 height 16
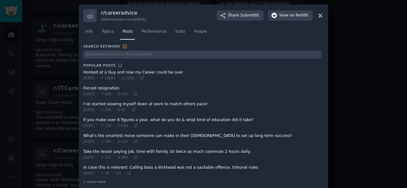
click at [82, 103] on div "r/ careeradvice 692k members since [DATE] Share Subreddit View on Reddit Info T…" at bounding box center [203, 97] width 249 height 187
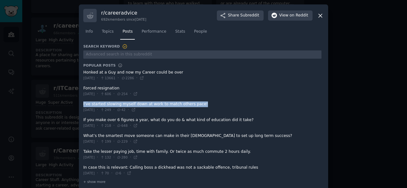
click at [82, 103] on div "r/ careeradvice 692k members since [DATE] Share Subreddit View on Reddit Info T…" at bounding box center [203, 97] width 249 height 187
